Goal: Task Accomplishment & Management: Manage account settings

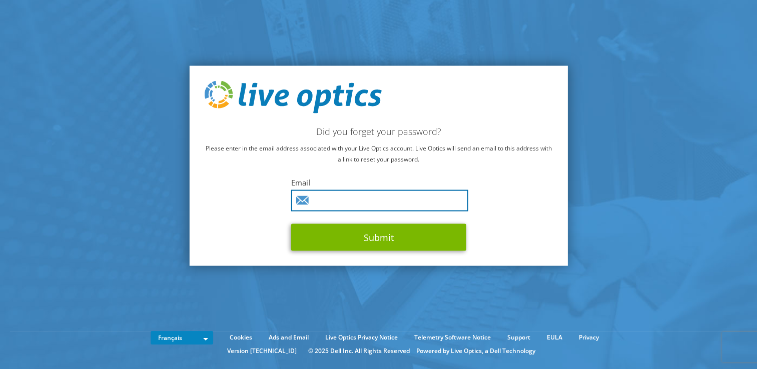
click at [347, 201] on input "text" at bounding box center [379, 201] width 177 height 22
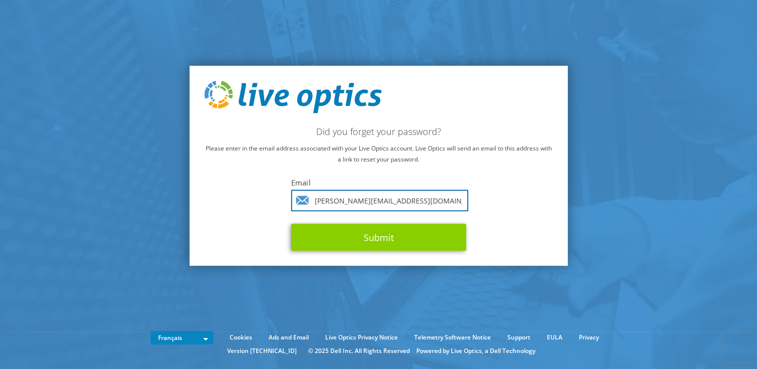
type input "alexandre.kepessy@orange.com"
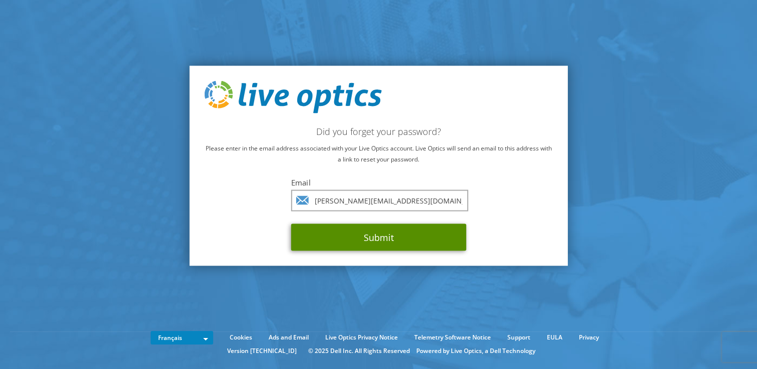
click at [391, 240] on button "Submit" at bounding box center [378, 237] width 175 height 27
click at [382, 237] on button "Submit" at bounding box center [378, 237] width 175 height 27
click at [397, 240] on button "Submit" at bounding box center [378, 237] width 175 height 27
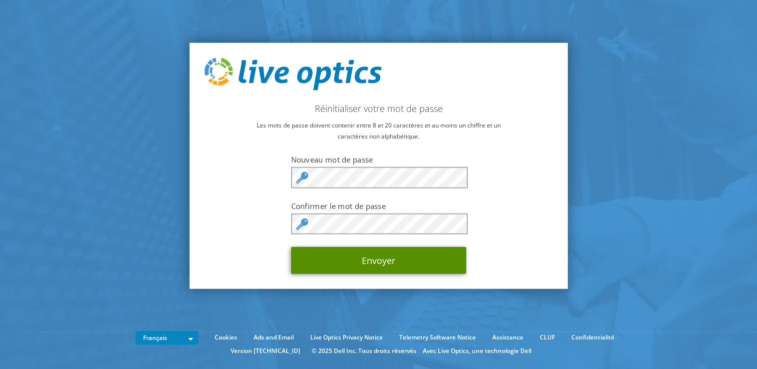
click at [379, 263] on button "Envoyer" at bounding box center [378, 260] width 175 height 27
